Goal: Information Seeking & Learning: Understand process/instructions

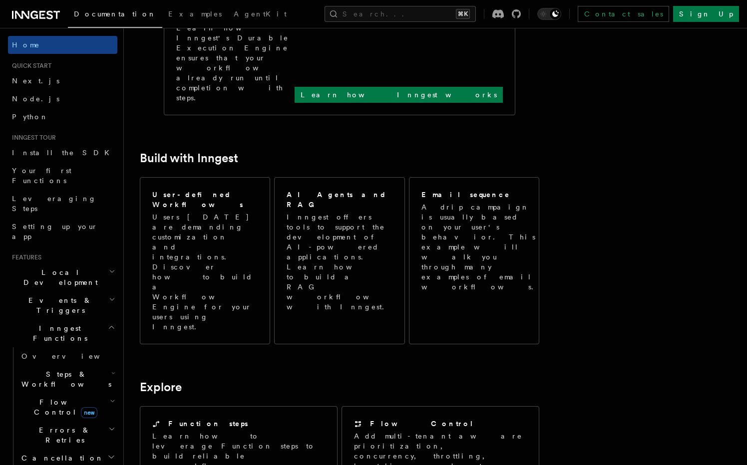
scroll to position [470, 0]
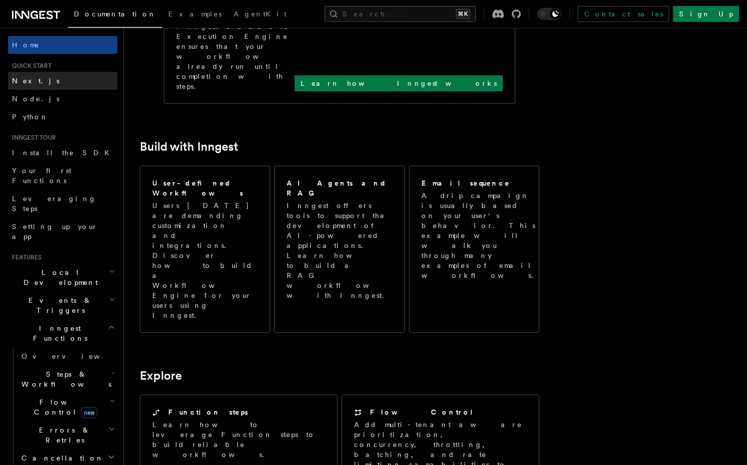
click at [71, 83] on link "Next.js" at bounding box center [62, 81] width 109 height 18
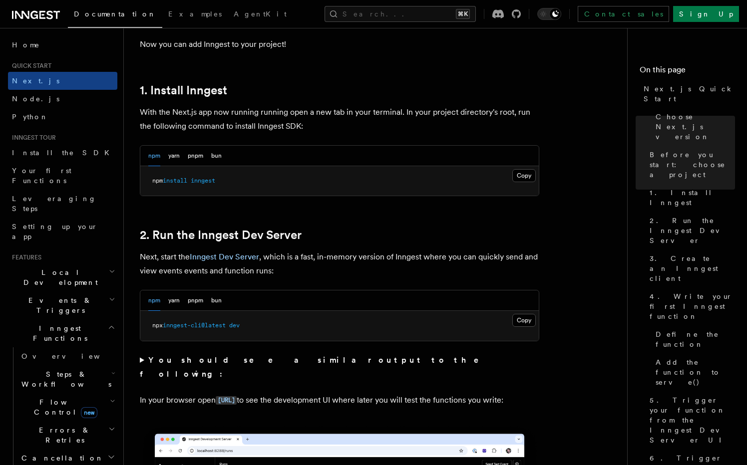
scroll to position [521, 0]
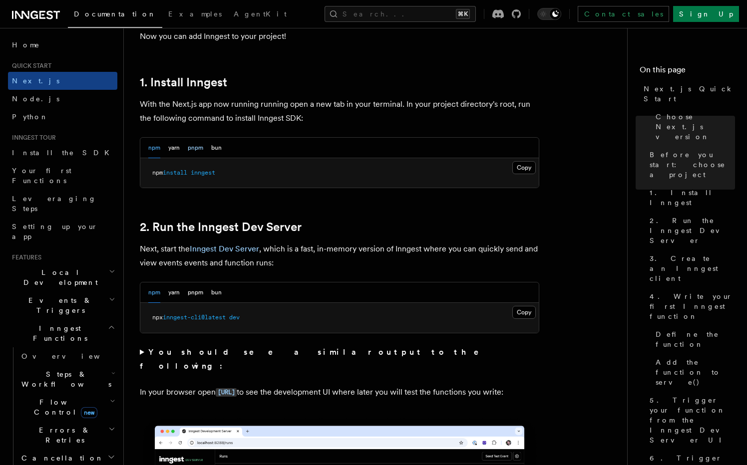
click at [197, 145] on button "pnpm" at bounding box center [195, 148] width 15 height 20
drag, startPoint x: 217, startPoint y: 177, endPoint x: 148, endPoint y: 178, distance: 69.4
click at [148, 178] on pre "pnpm add inngest" at bounding box center [339, 173] width 398 height 30
copy span "pnpm add inngest"
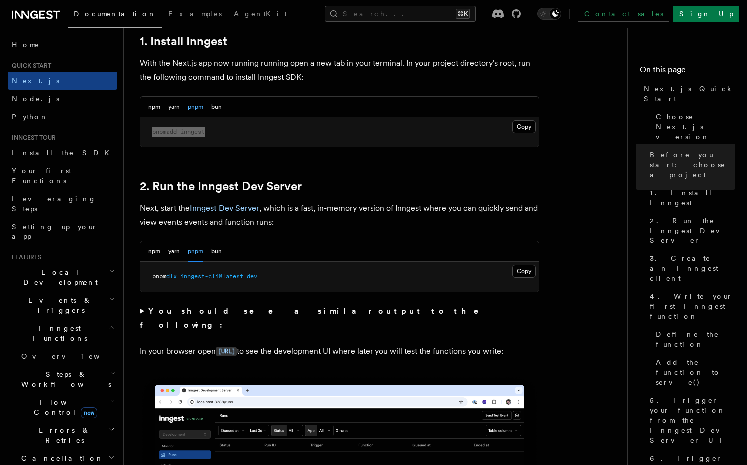
scroll to position [597, 0]
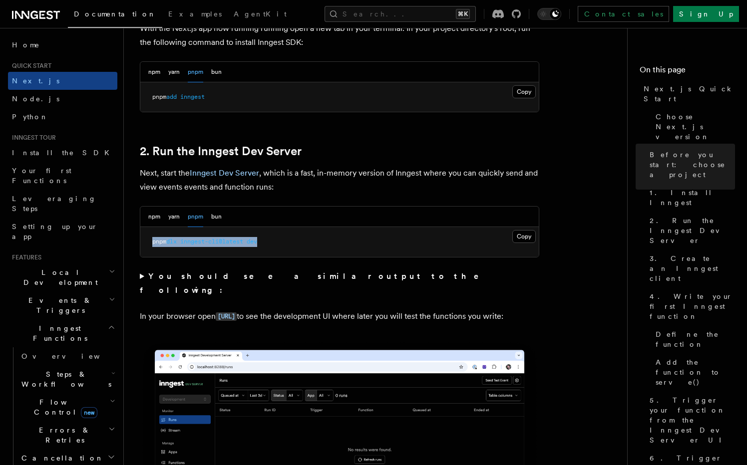
drag, startPoint x: 16, startPoint y: 330, endPoint x: 300, endPoint y: 246, distance: 295.2
click at [300, 246] on pre "pnpm dlx inngest-cli@latest dev" at bounding box center [339, 242] width 398 height 30
copy span "pnpm dlx inngest-cli@latest dev"
click at [143, 278] on summary "You should see a similar output to the following:" at bounding box center [339, 284] width 399 height 28
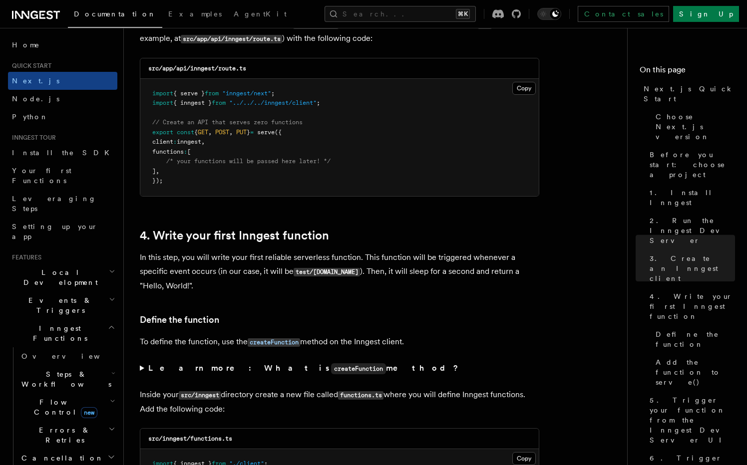
scroll to position [1384, 0]
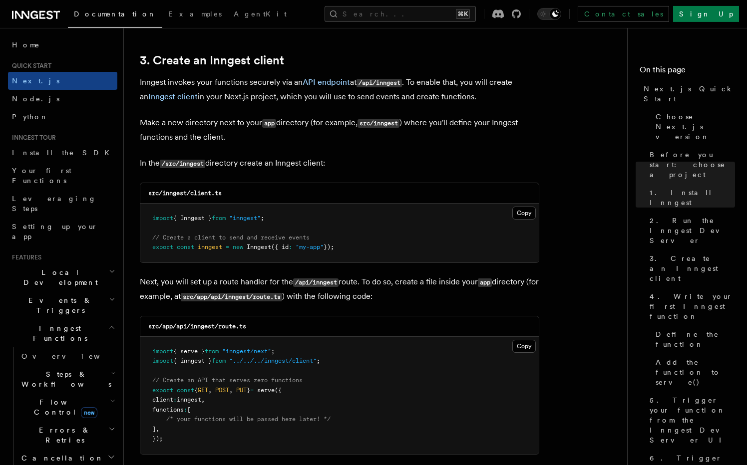
click at [100, 13] on span "Documentation" at bounding box center [115, 14] width 82 height 8
